Goal: Task Accomplishment & Management: Complete application form

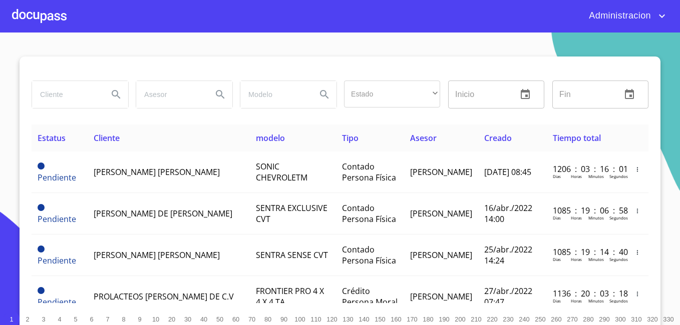
click at [55, 92] on input "search" at bounding box center [66, 94] width 68 height 27
type input "[PERSON_NAME] de [PERSON_NAME]"
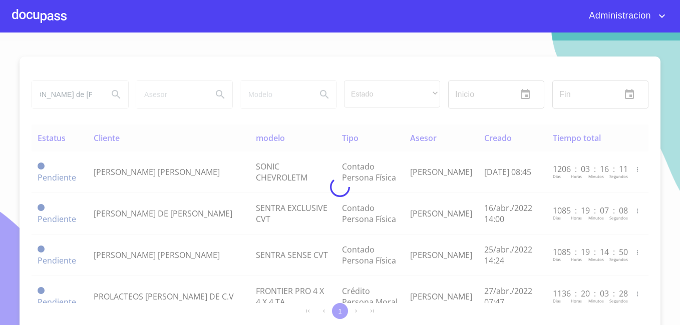
scroll to position [0, 0]
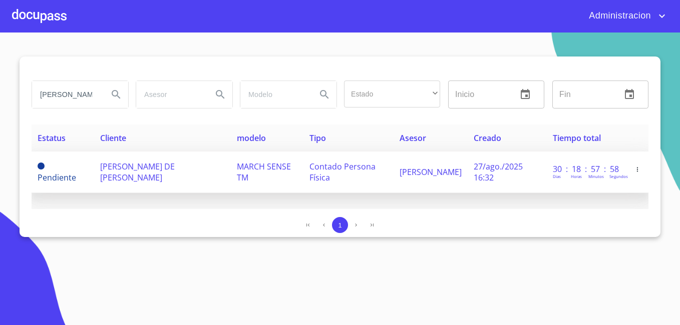
click at [175, 172] on span "[PERSON_NAME] DE [PERSON_NAME]" at bounding box center [137, 172] width 75 height 22
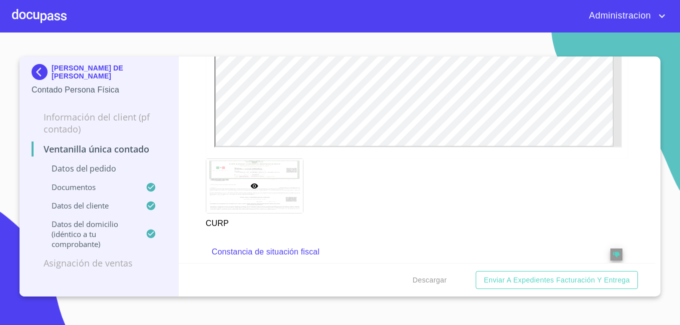
scroll to position [1452, 0]
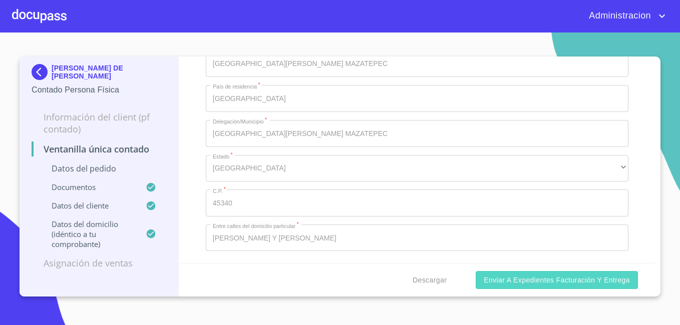
click at [534, 278] on span "Enviar a Expedientes Facturación y Entrega" at bounding box center [557, 280] width 146 height 13
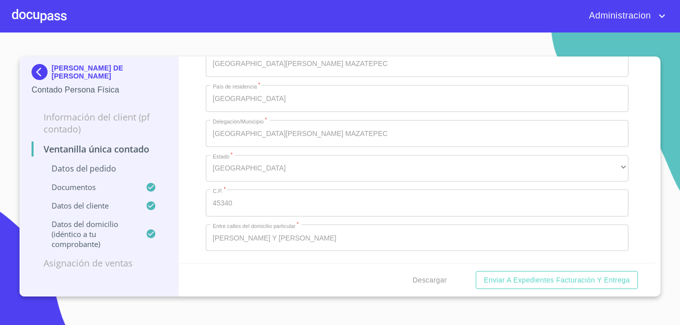
scroll to position [224, 0]
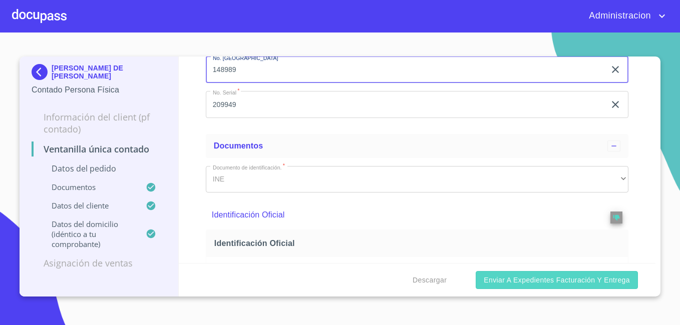
type input "148989"
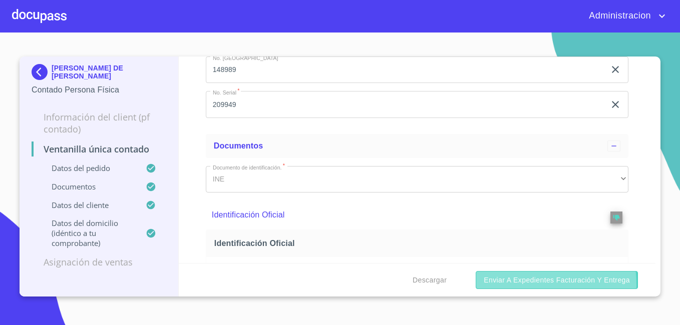
click at [509, 285] on span "Enviar a Expedientes Facturación y Entrega" at bounding box center [557, 280] width 146 height 13
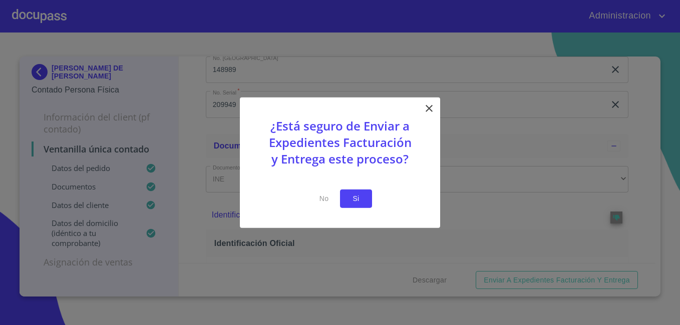
click at [355, 204] on span "Si" at bounding box center [356, 199] width 16 height 13
